Goal: Information Seeking & Learning: Learn about a topic

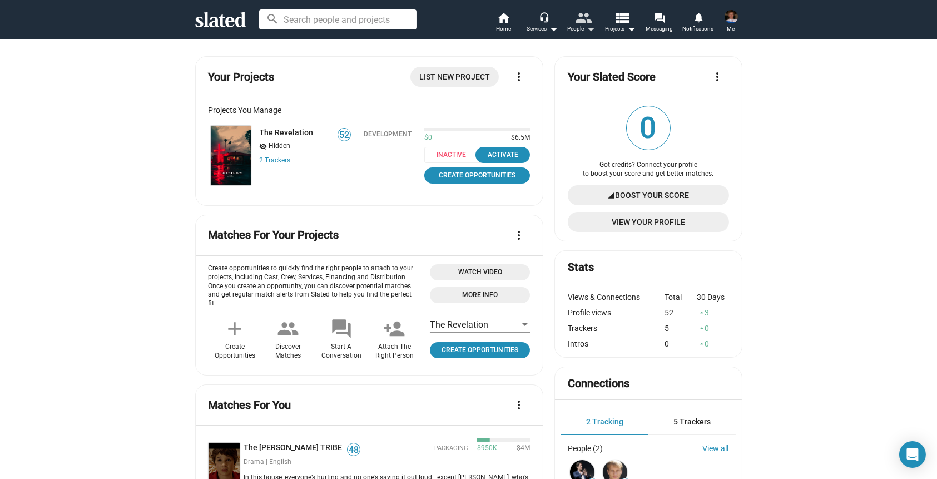
click at [585, 24] on mat-icon "people" at bounding box center [583, 17] width 16 height 16
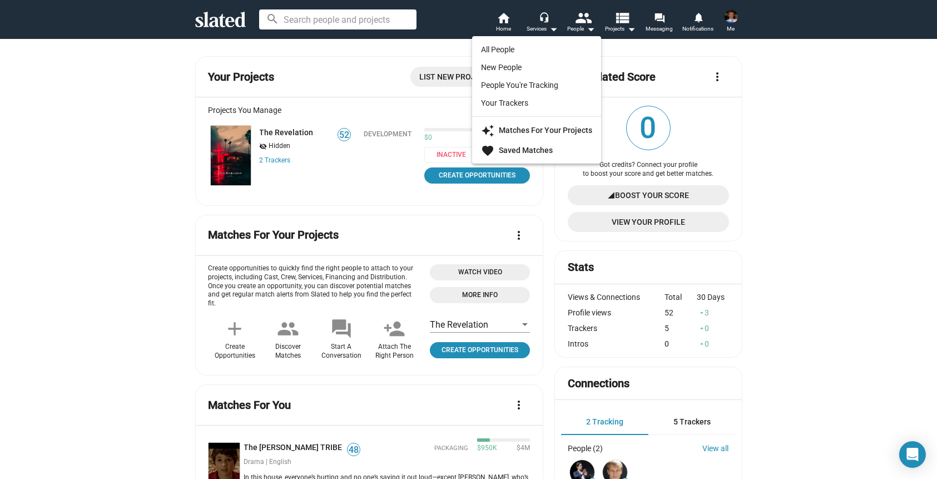
click at [544, 26] on div at bounding box center [468, 239] width 937 height 479
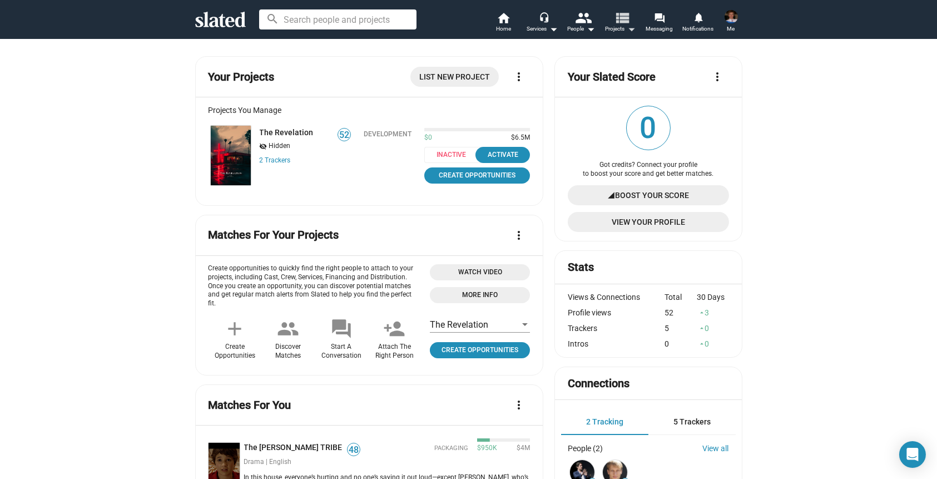
click at [625, 21] on mat-icon "view_list" at bounding box center [622, 17] width 16 height 16
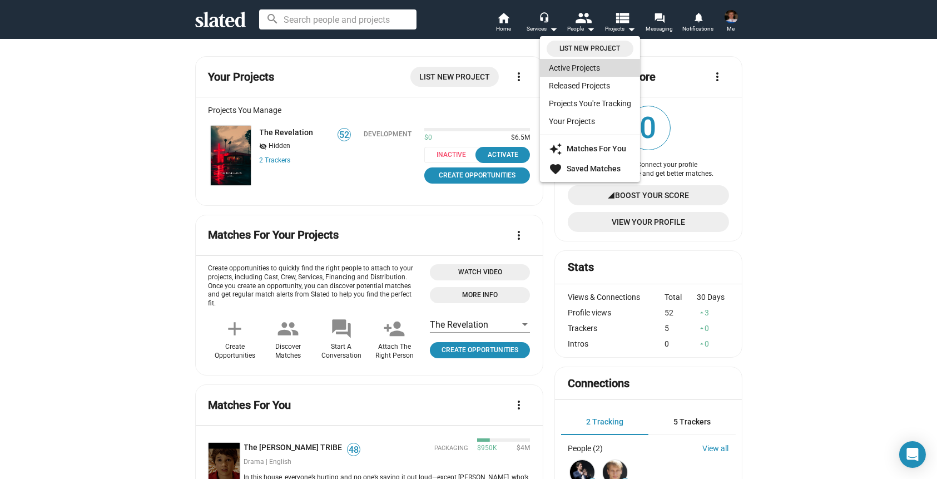
click at [593, 66] on link "Active Projects" at bounding box center [590, 68] width 100 height 18
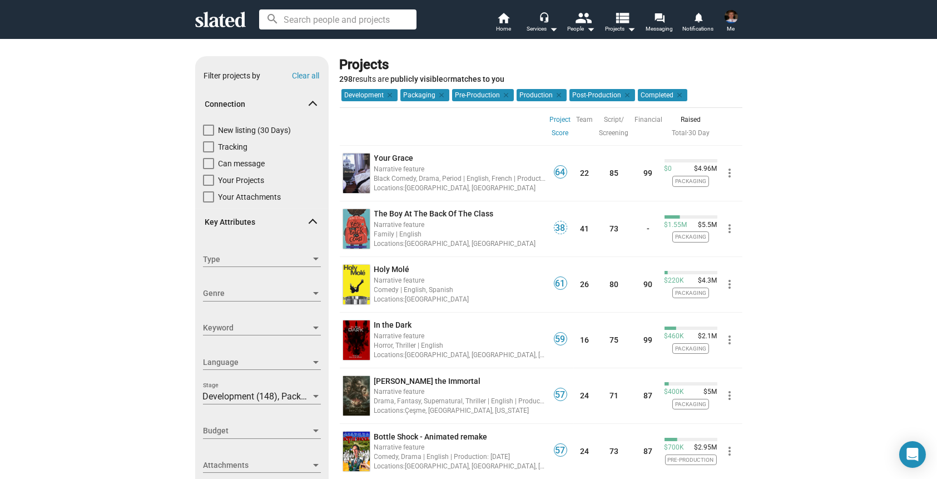
click at [554, 127] on link "Project Score" at bounding box center [560, 126] width 21 height 27
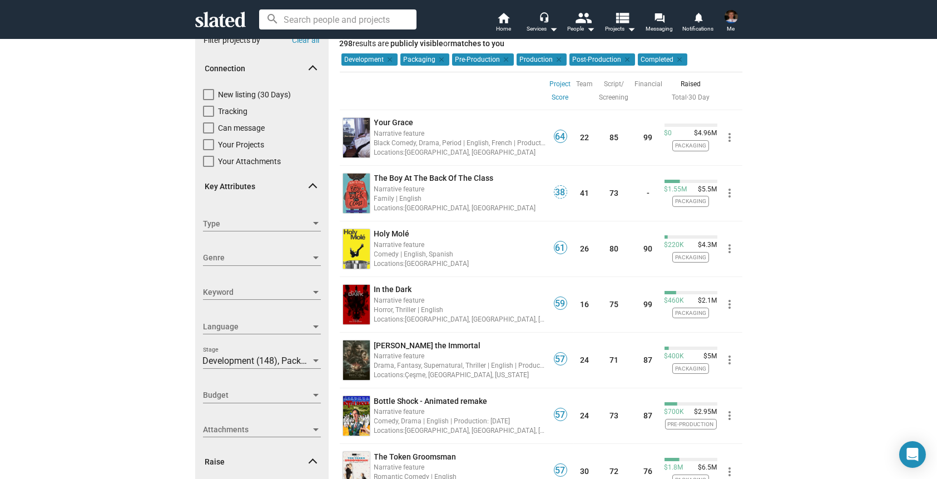
scroll to position [56, 0]
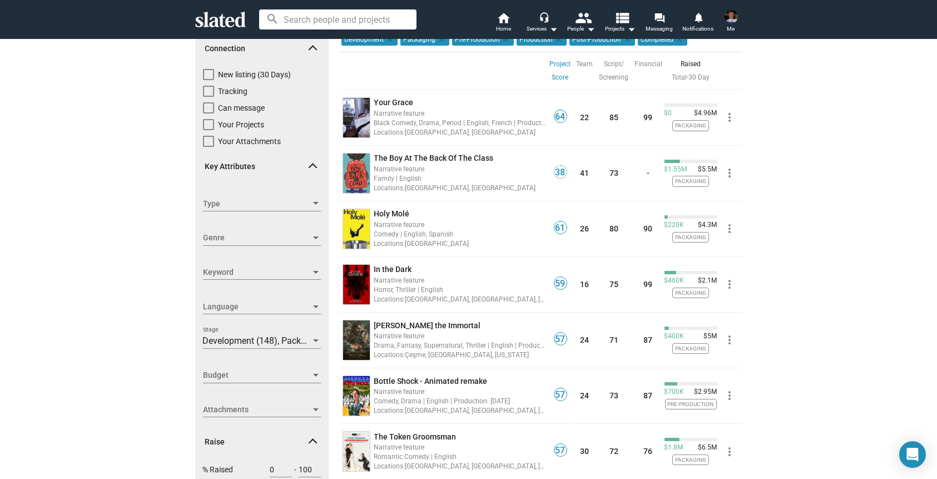
click at [556, 68] on link "Project Score" at bounding box center [560, 70] width 21 height 27
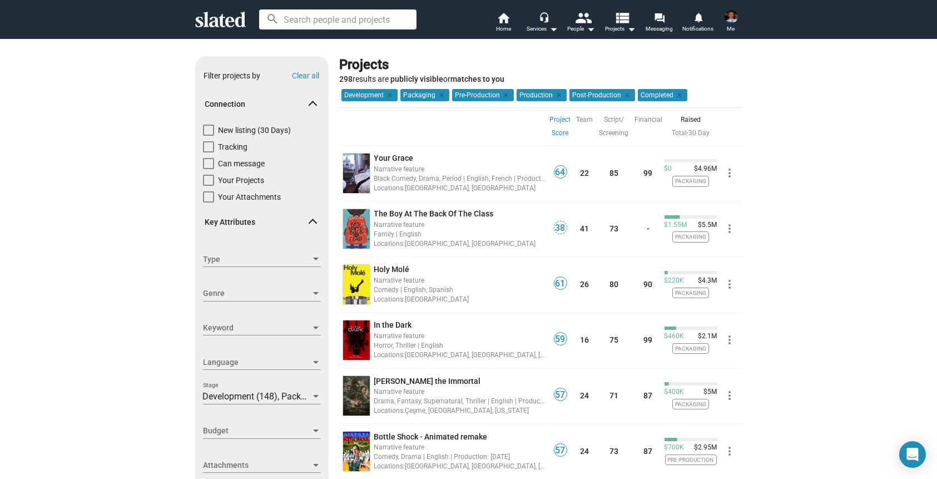
click at [554, 122] on link "Project Score" at bounding box center [560, 126] width 21 height 27
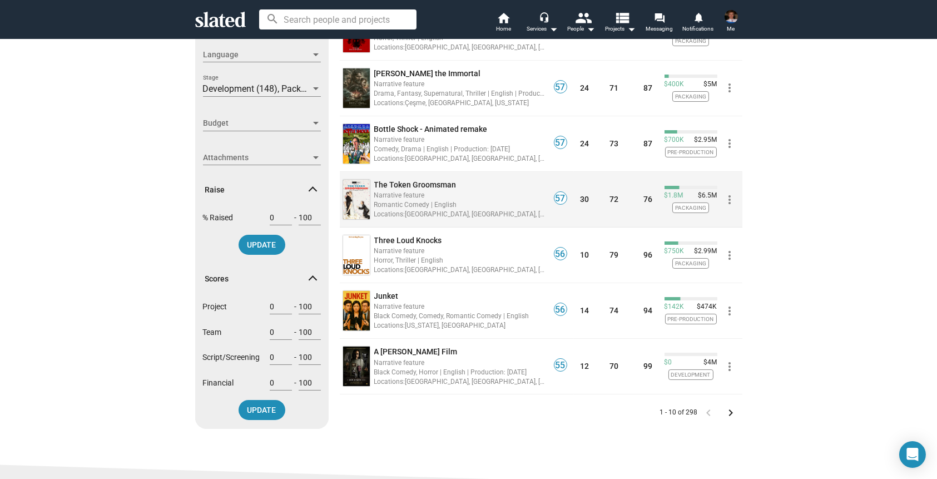
scroll to position [334, 0]
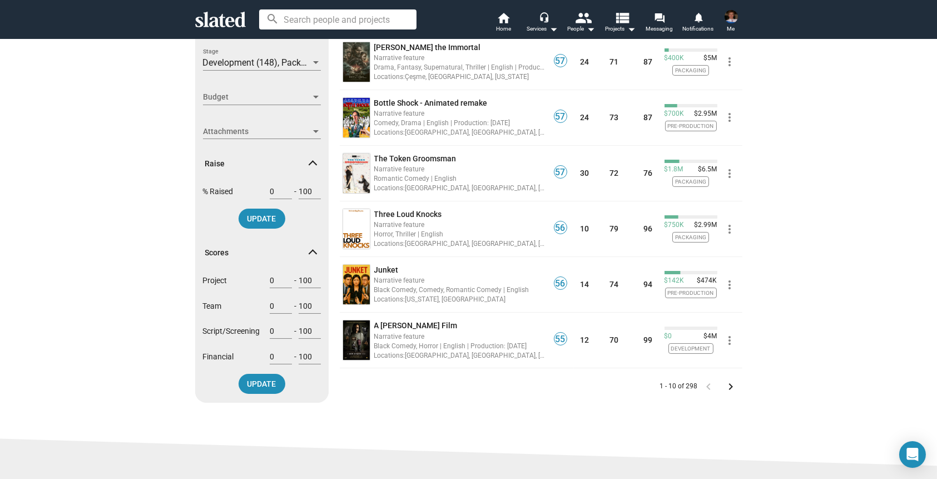
click at [729, 391] on mat-icon "keyboard_arrow_right" at bounding box center [731, 386] width 13 height 13
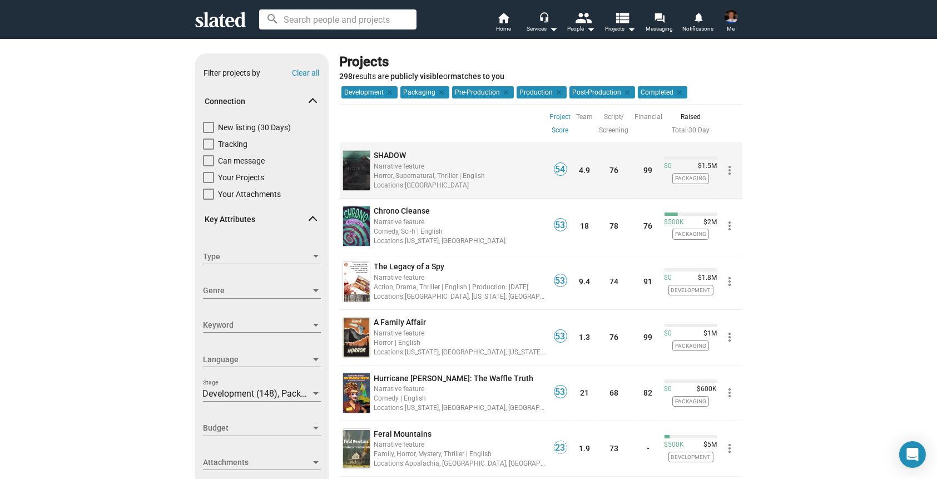
scroll to position [56, 0]
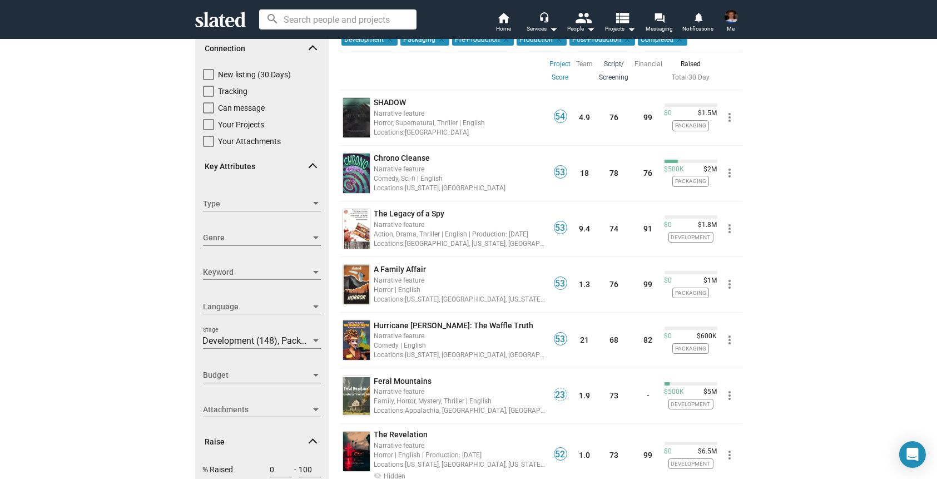
click at [608, 76] on link "Script/ Screening" at bounding box center [614, 70] width 29 height 27
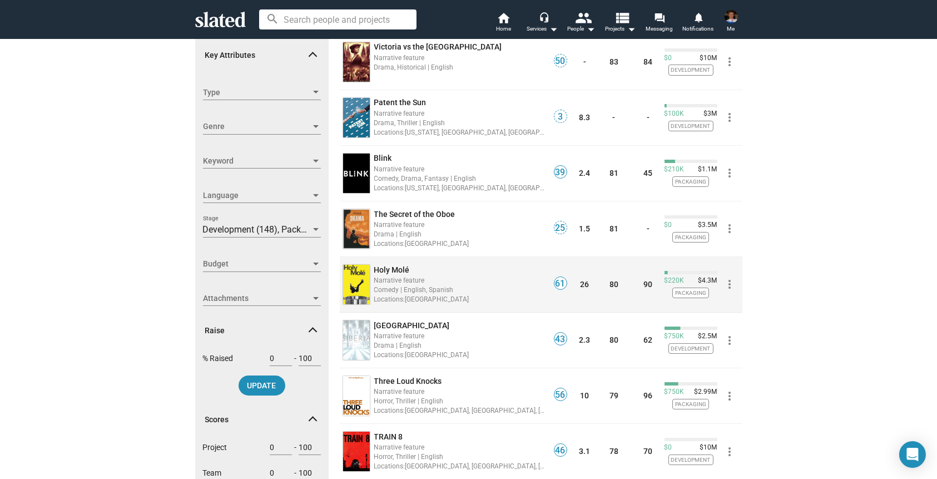
scroll to position [334, 0]
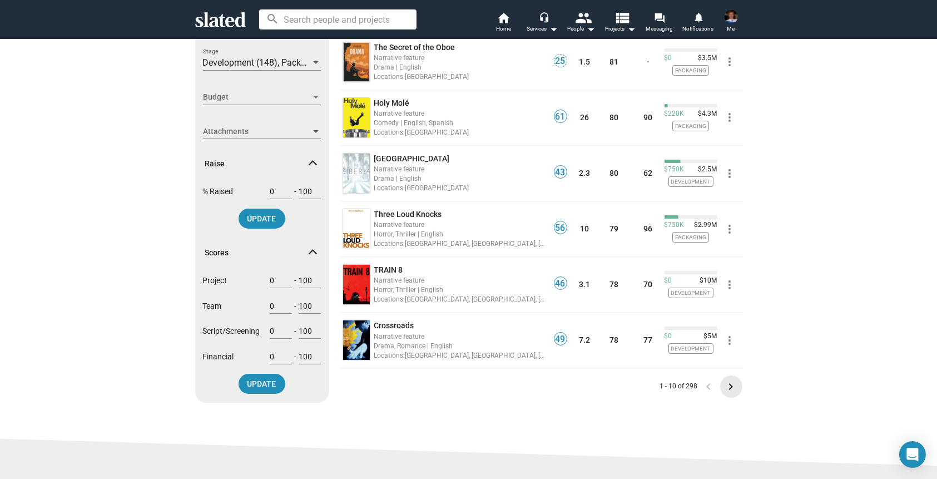
click at [730, 385] on mat-icon "keyboard_arrow_right" at bounding box center [731, 386] width 13 height 13
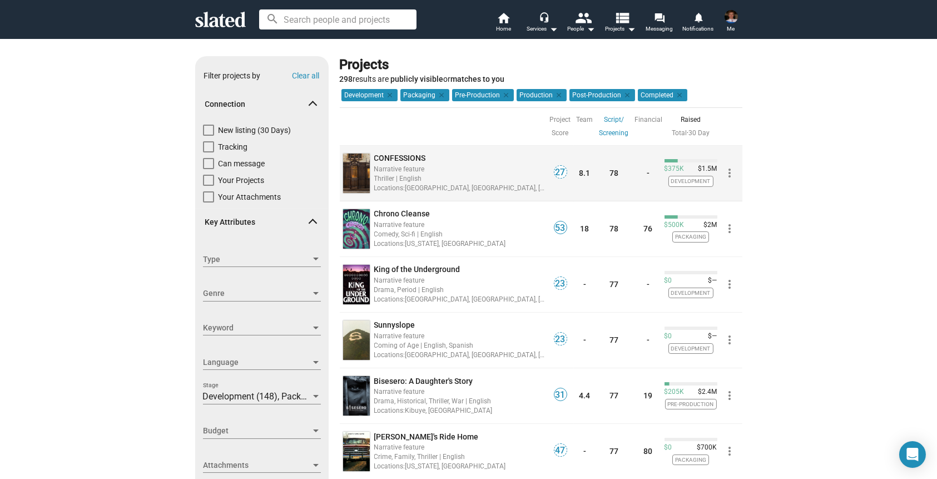
click at [386, 156] on span "CONFESSIONS" at bounding box center [400, 158] width 52 height 9
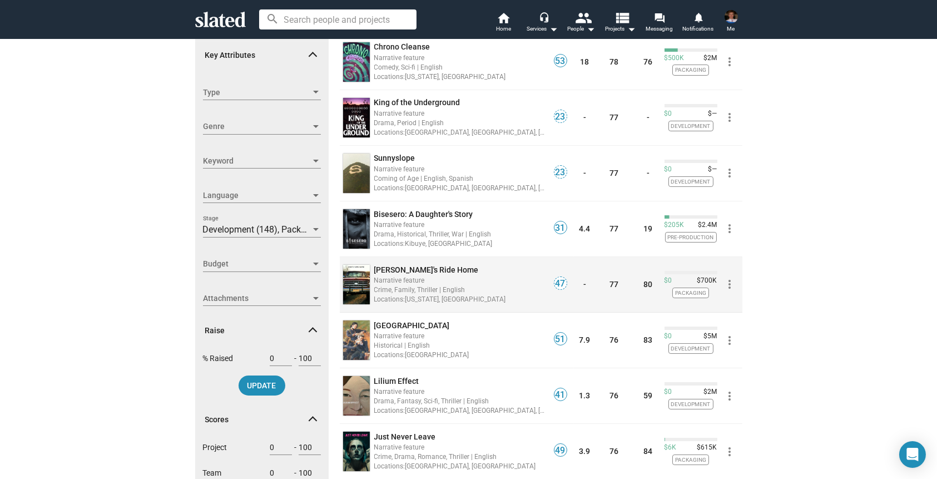
scroll to position [389, 0]
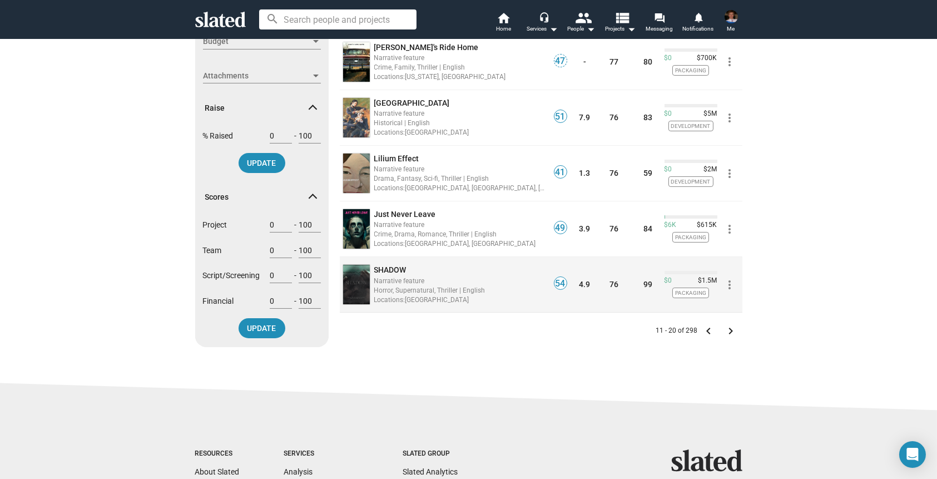
click at [392, 263] on div "SHADOW Narrative feature Horror, Supernatural, Thriller | English Locations: [G…" at bounding box center [460, 285] width 174 height 56
click at [392, 270] on span "SHADOW" at bounding box center [390, 269] width 32 height 9
